Goal: Task Accomplishment & Management: Manage account settings

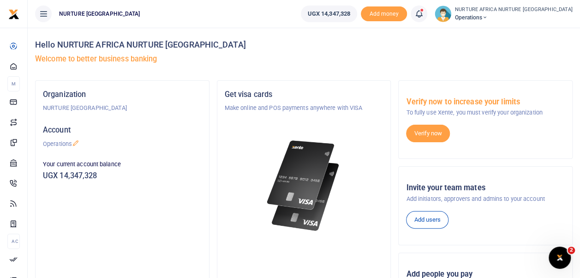
click at [424, 10] on icon at bounding box center [418, 14] width 9 height 10
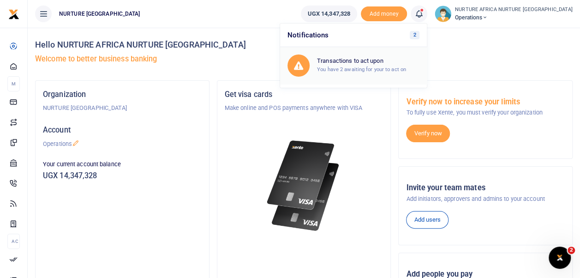
click at [384, 66] on small "You have 2 awaiting for your to act on" at bounding box center [361, 69] width 89 height 6
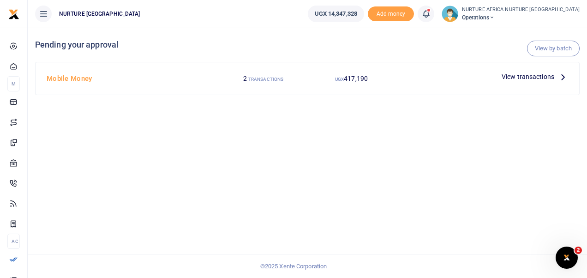
click at [516, 76] on span "View transactions" at bounding box center [528, 77] width 53 height 10
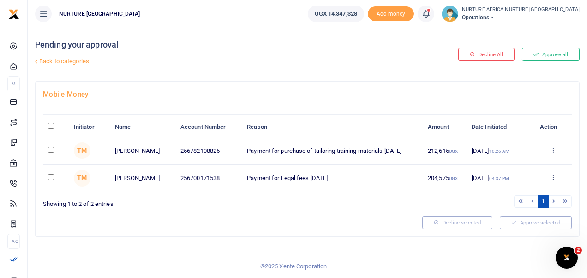
click at [48, 148] on input "checkbox" at bounding box center [51, 150] width 6 height 6
checkbox input "true"
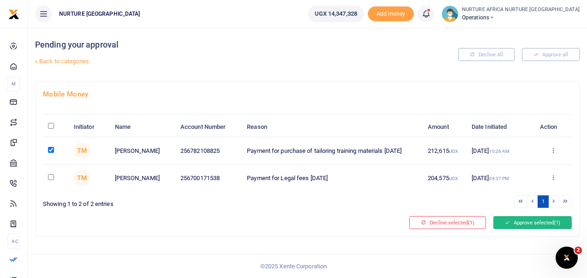
click at [520, 222] on button "Approve selected (1)" at bounding box center [532, 222] width 78 height 13
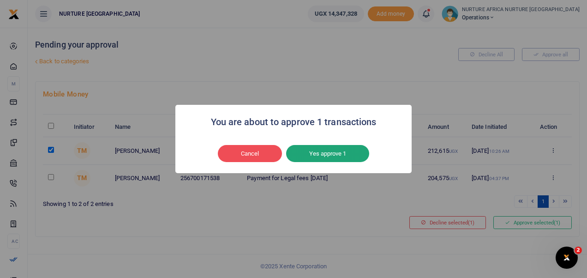
click at [325, 154] on button "Yes approve 1" at bounding box center [327, 154] width 83 height 18
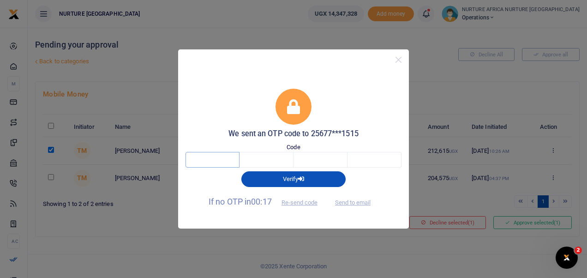
click at [227, 159] on input "text" at bounding box center [212, 160] width 54 height 16
type input "7"
type input "5"
